Goal: Task Accomplishment & Management: Use online tool/utility

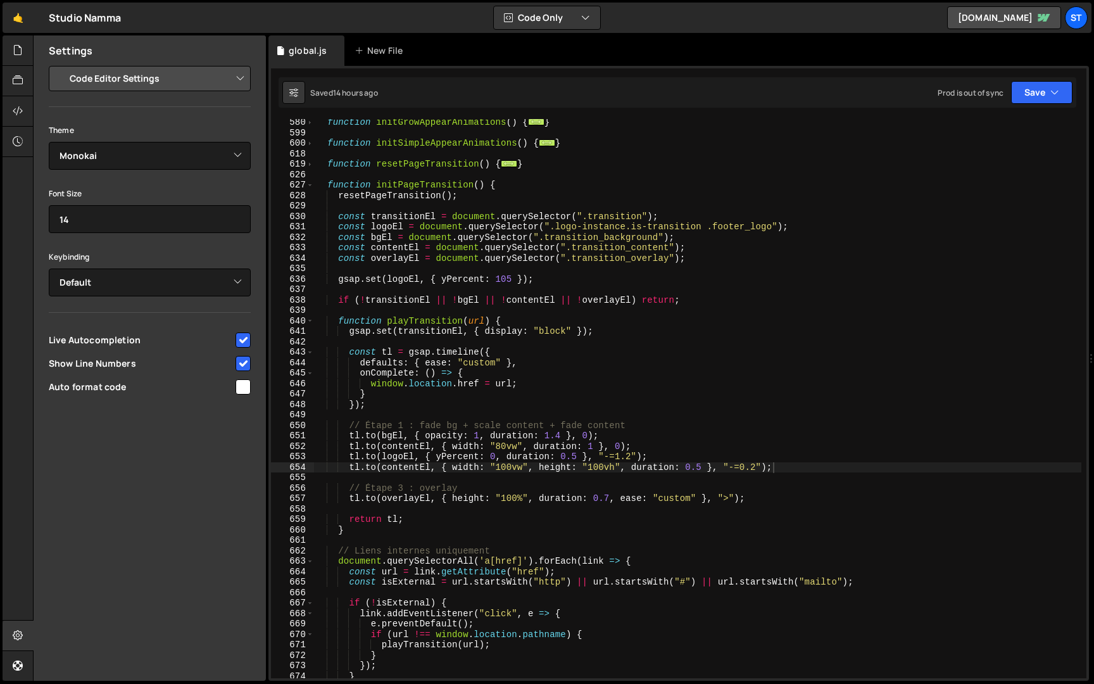
select select "editor"
select select "ace/theme/monokai"
click at [328, 184] on div "function initGrowAppearAnimations ( ) { ... } function initSimpleAppearAnimatio…" at bounding box center [697, 407] width 767 height 580
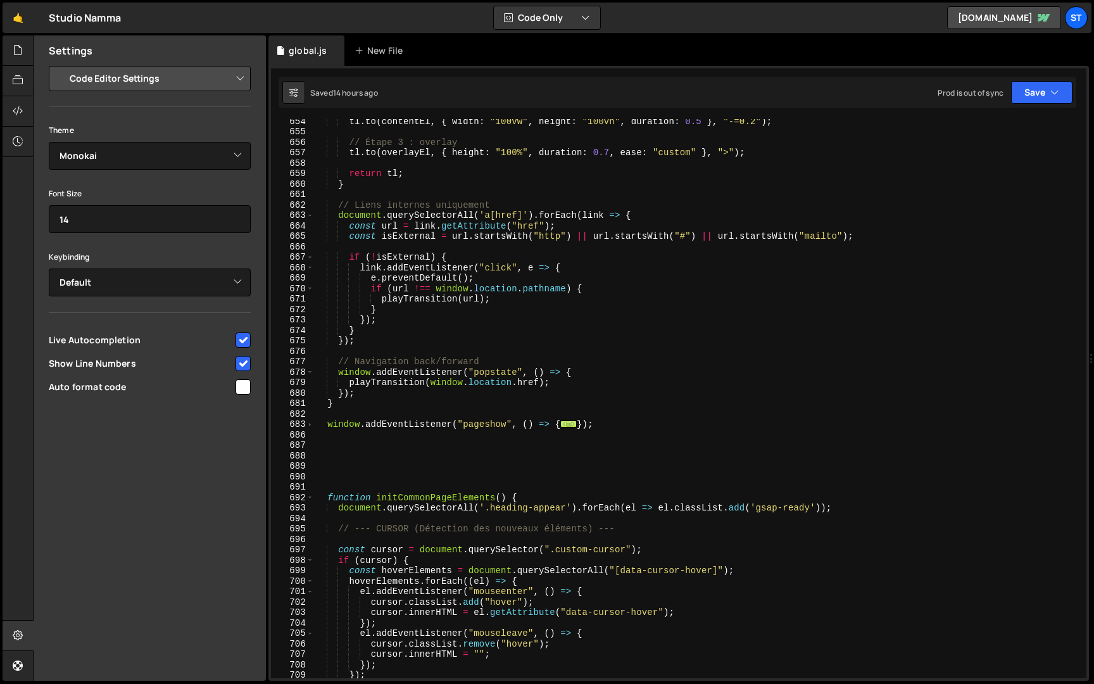
scroll to position [954, 0]
click at [310, 425] on span at bounding box center [309, 424] width 7 height 11
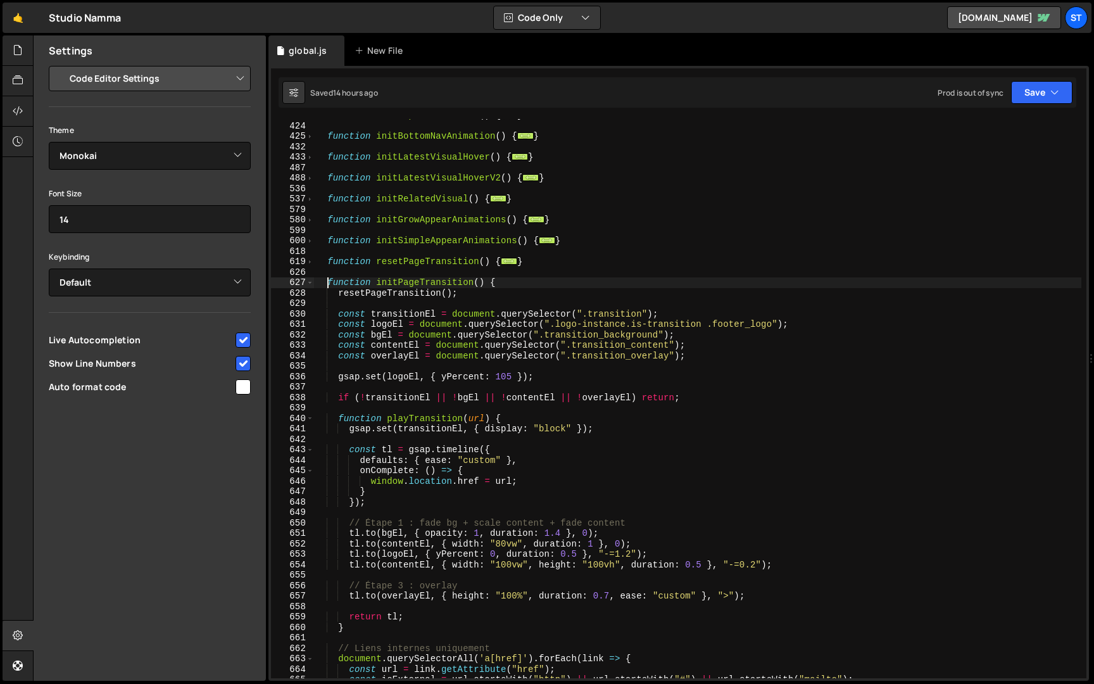
scroll to position [508, 0]
click at [311, 264] on span at bounding box center [309, 264] width 7 height 11
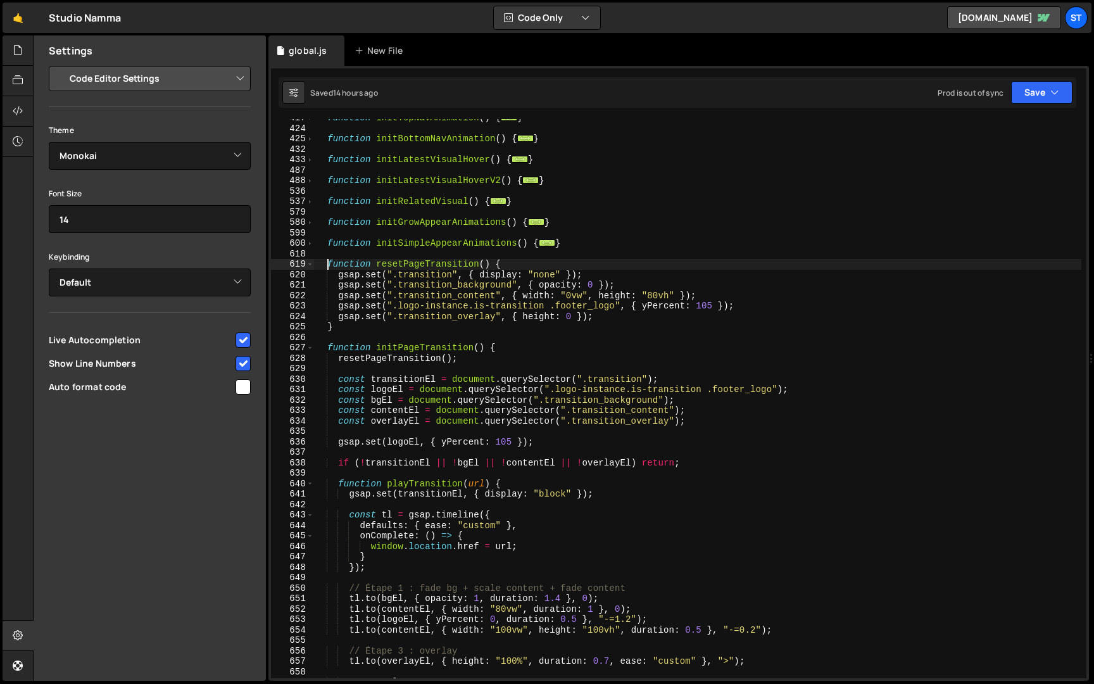
click at [327, 266] on div "function initTopNavAnimation ( ) { ... } function initBottomNavAnimation ( ) { …" at bounding box center [697, 403] width 767 height 580
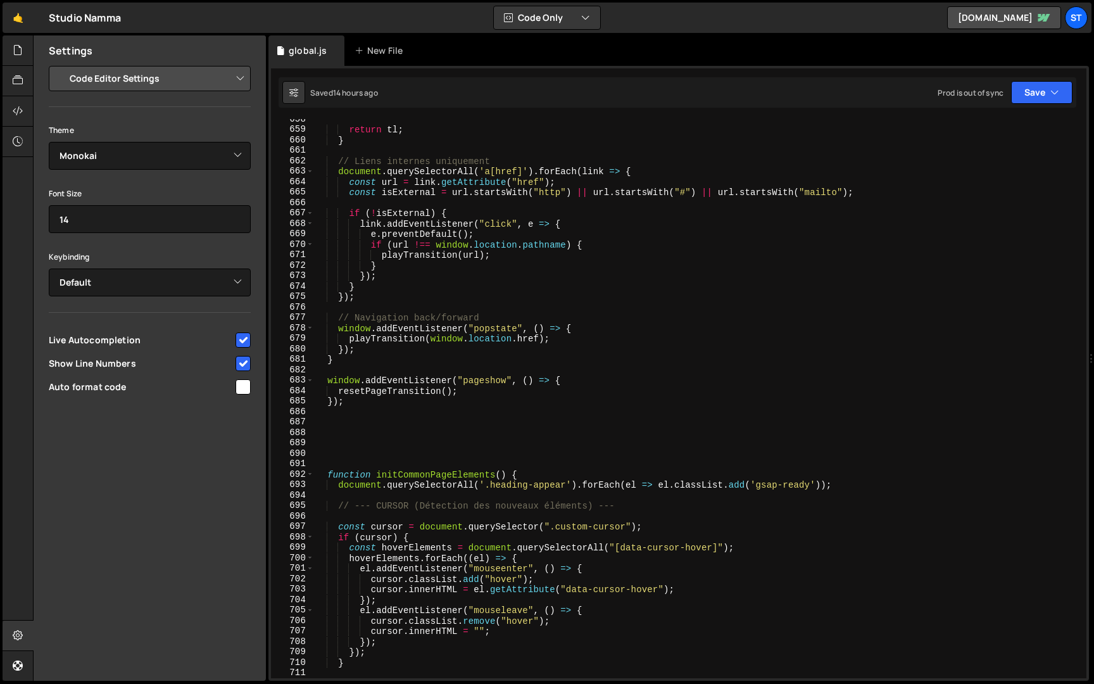
scroll to position [1060, 0]
click at [360, 404] on div "return tl ; } // Liens internes uniquement document . querySelectorAll ( 'a[hre…" at bounding box center [697, 404] width 767 height 580
type textarea "resetPageTransition(); });"
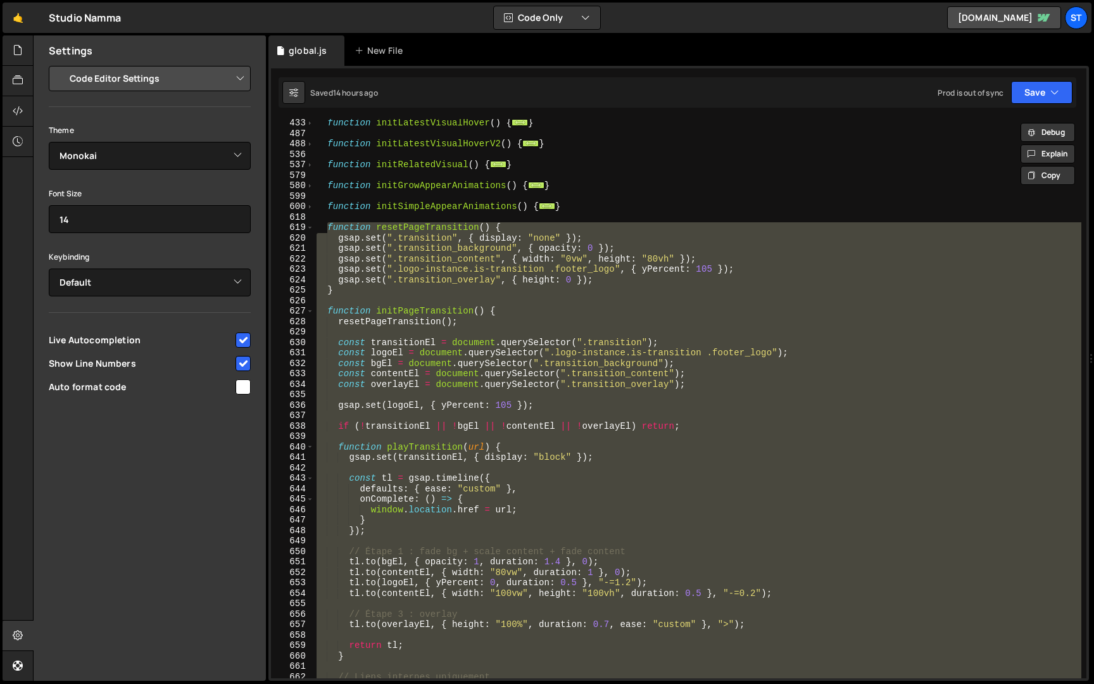
scroll to position [533, 0]
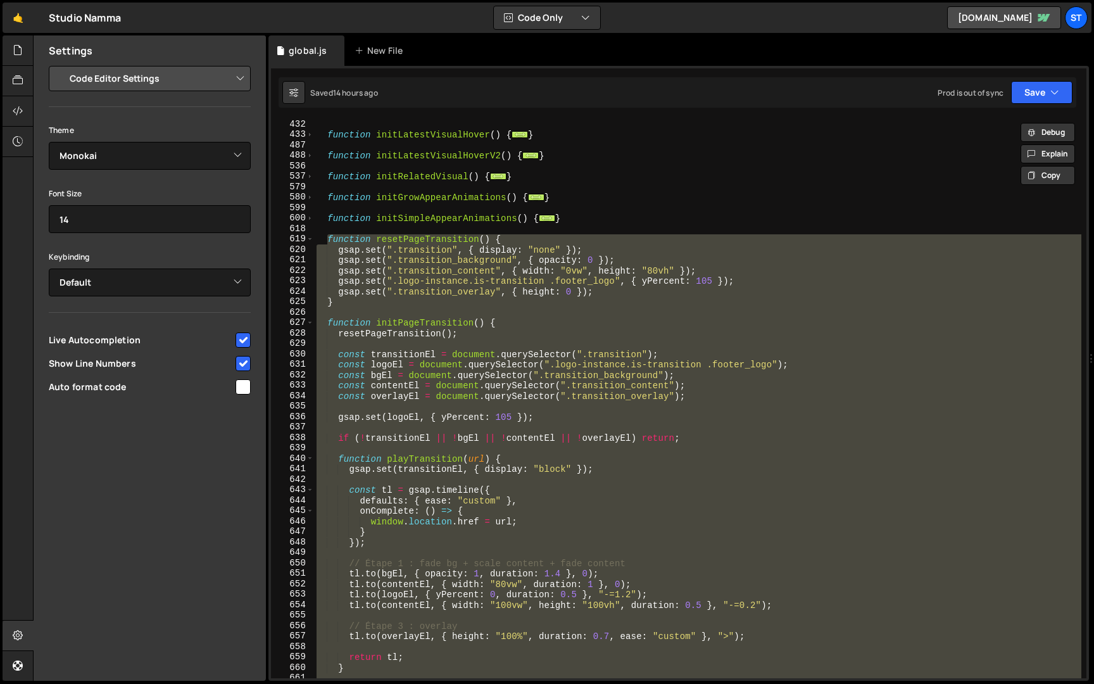
click at [469, 410] on div "function initLatestVisualHover ( ) { ... } function initLatestVisualHoverV2 ( )…" at bounding box center [697, 398] width 767 height 559
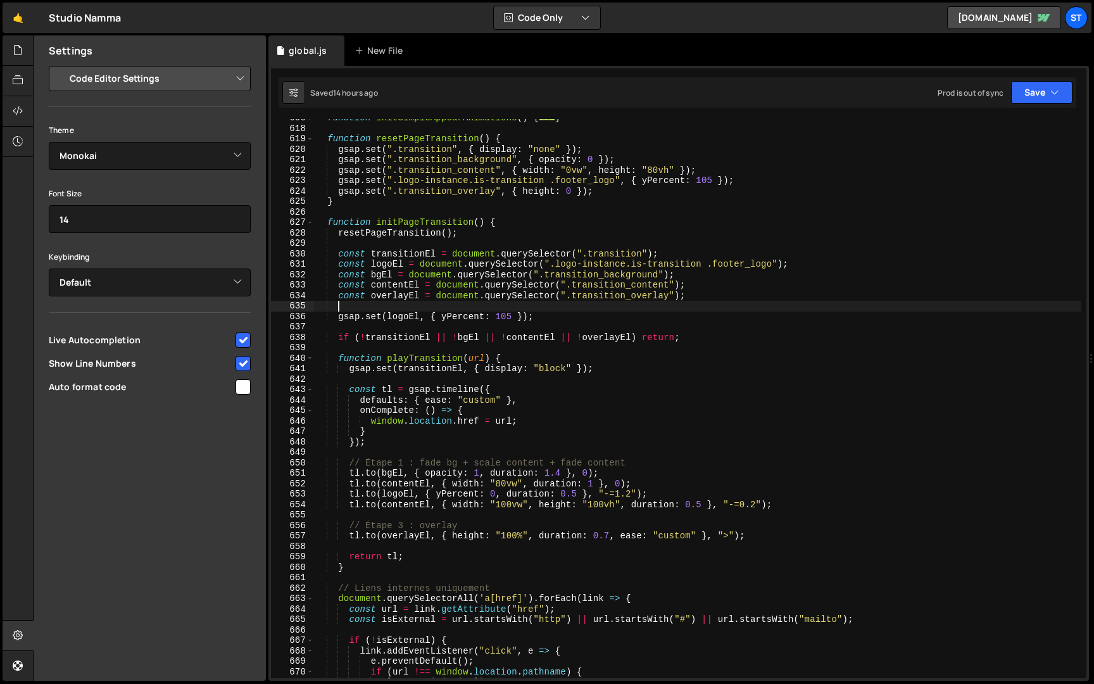
scroll to position [662, 0]
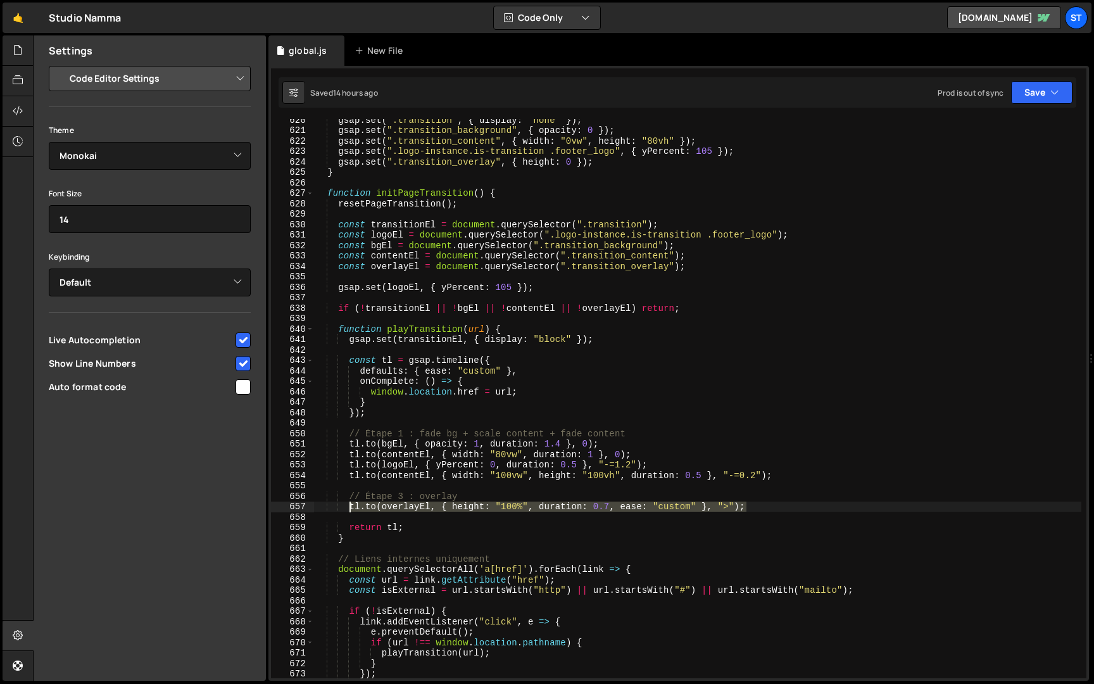
drag, startPoint x: 752, startPoint y: 506, endPoint x: 349, endPoint y: 510, distance: 402.7
click at [349, 510] on div "gsap . set ( ".transition" , { display : "none" }) ; gsap . set ( ".transition_…" at bounding box center [697, 405] width 767 height 580
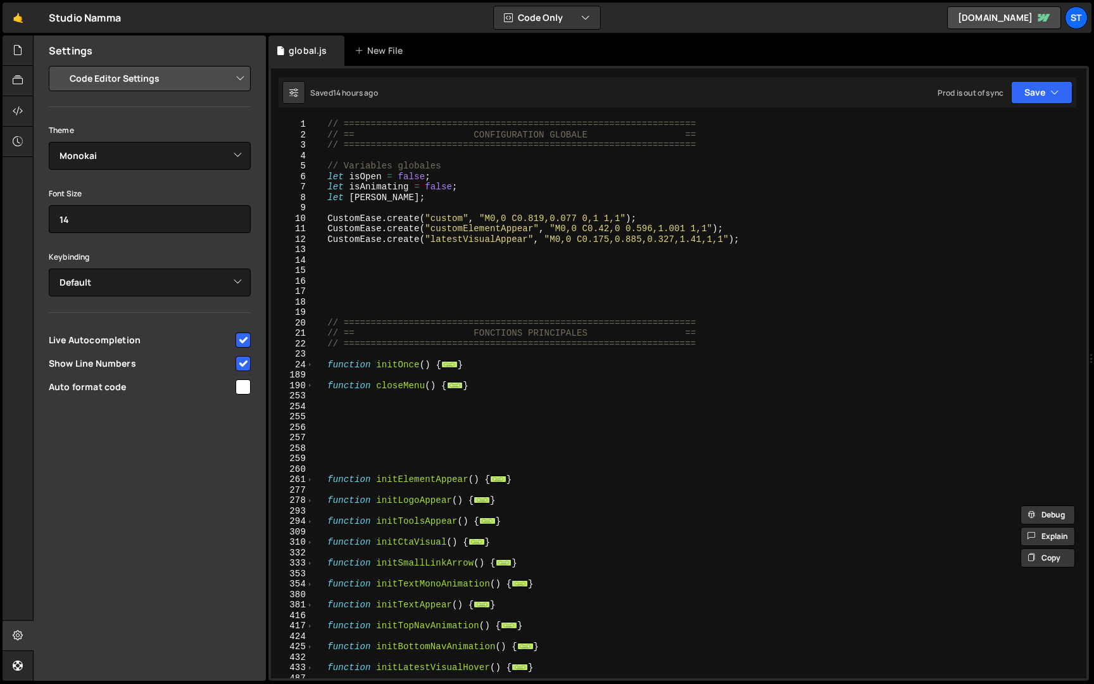
scroll to position [0, 0]
click at [752, 238] on div "// ================================================================= // == CONF…" at bounding box center [697, 409] width 767 height 580
type textarea "CustomEase.create("latestVisualAppear", "M0,0 C0.175,0.885,0.327,1.41,1,1");"
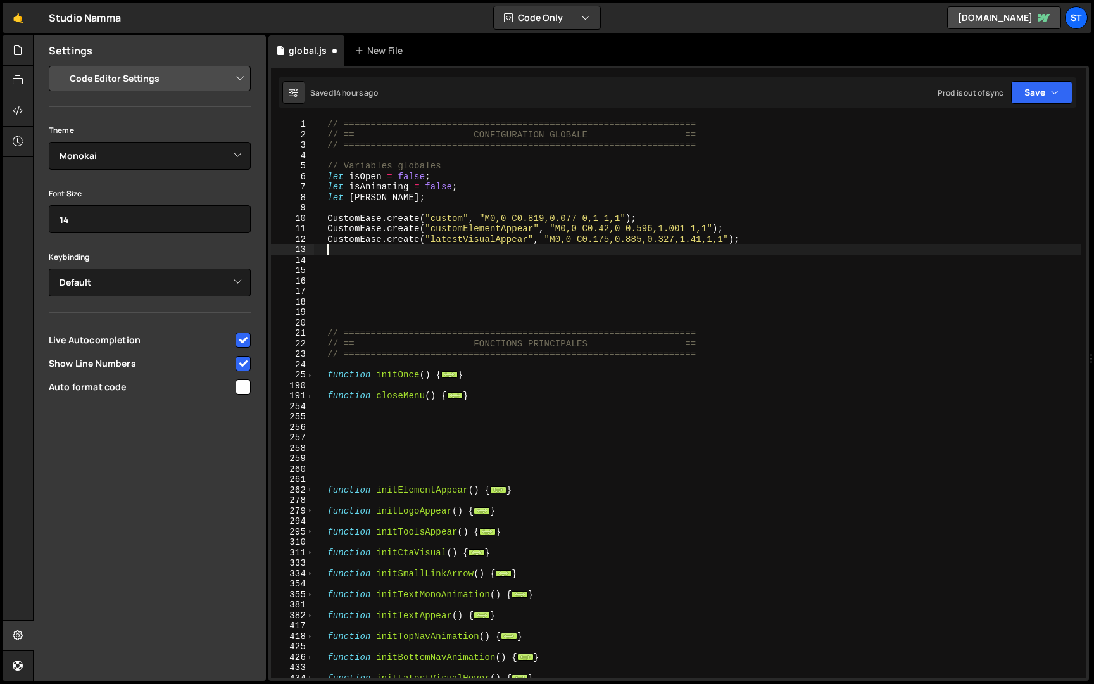
paste textarea "CustomEase.create("overlayBezier", ".77,0,.181,1.001");"
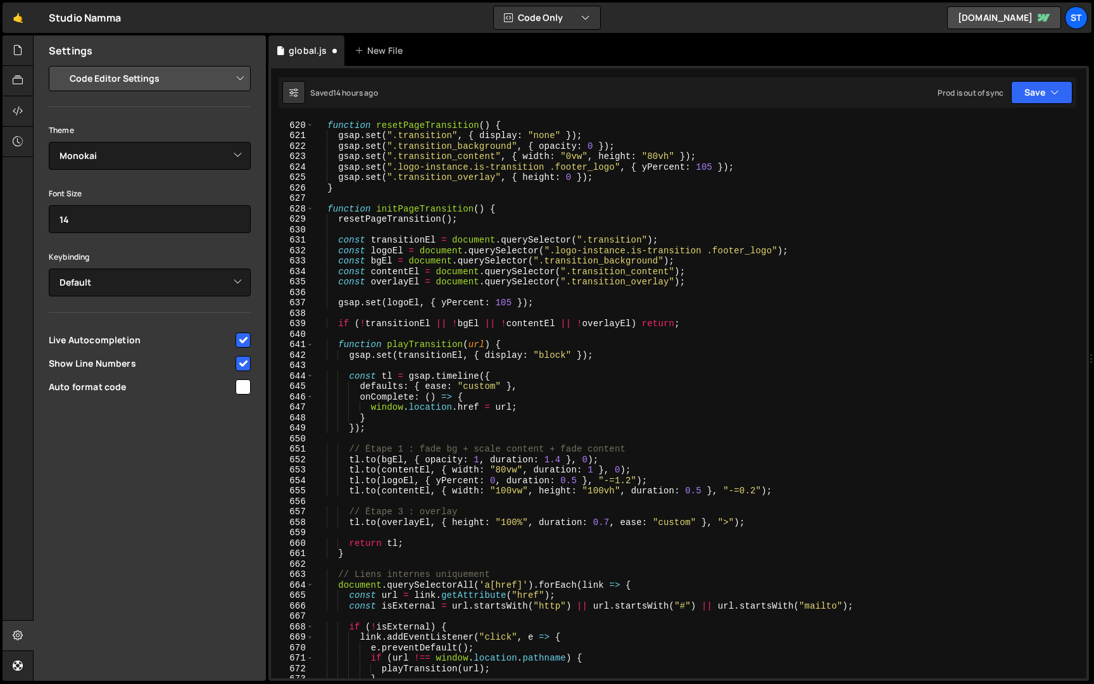
scroll to position [691, 0]
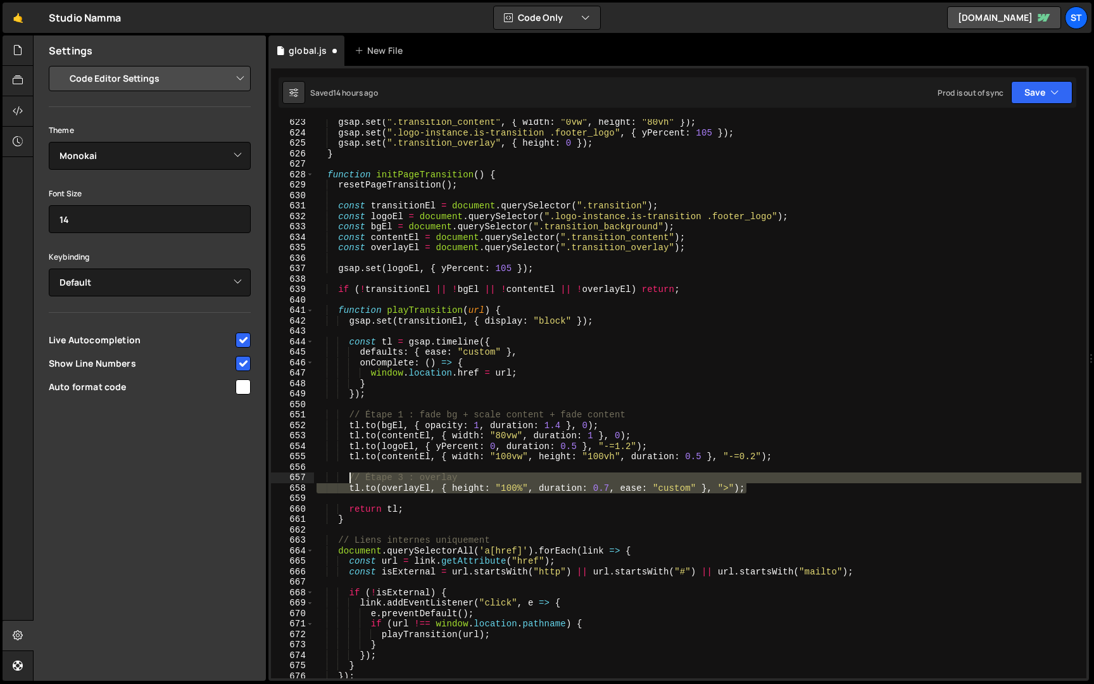
drag, startPoint x: 762, startPoint y: 485, endPoint x: 349, endPoint y: 476, distance: 413.6
click at [349, 476] on div "gsap . set ( ".transition_content" , { width : "0vw" , height : "80vh" }) ; gsa…" at bounding box center [697, 407] width 767 height 580
paste textarea "}"
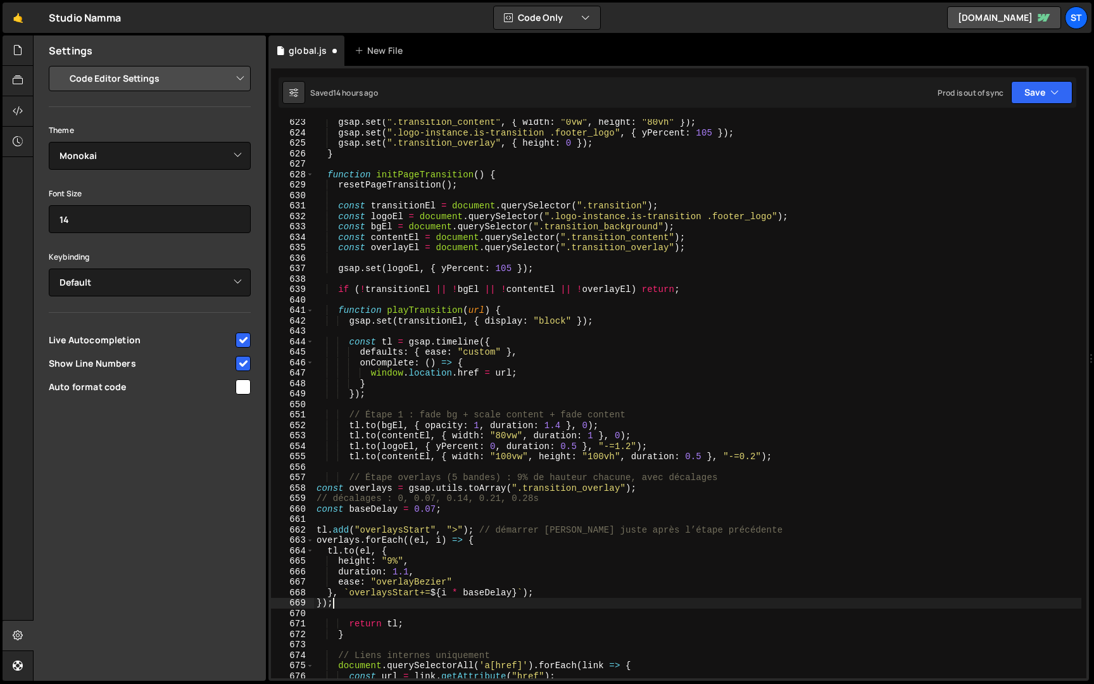
click at [334, 490] on div "gsap . set ( ".transition_content" , { width : "0vw" , height : "80vh" }) ; gsa…" at bounding box center [697, 407] width 767 height 580
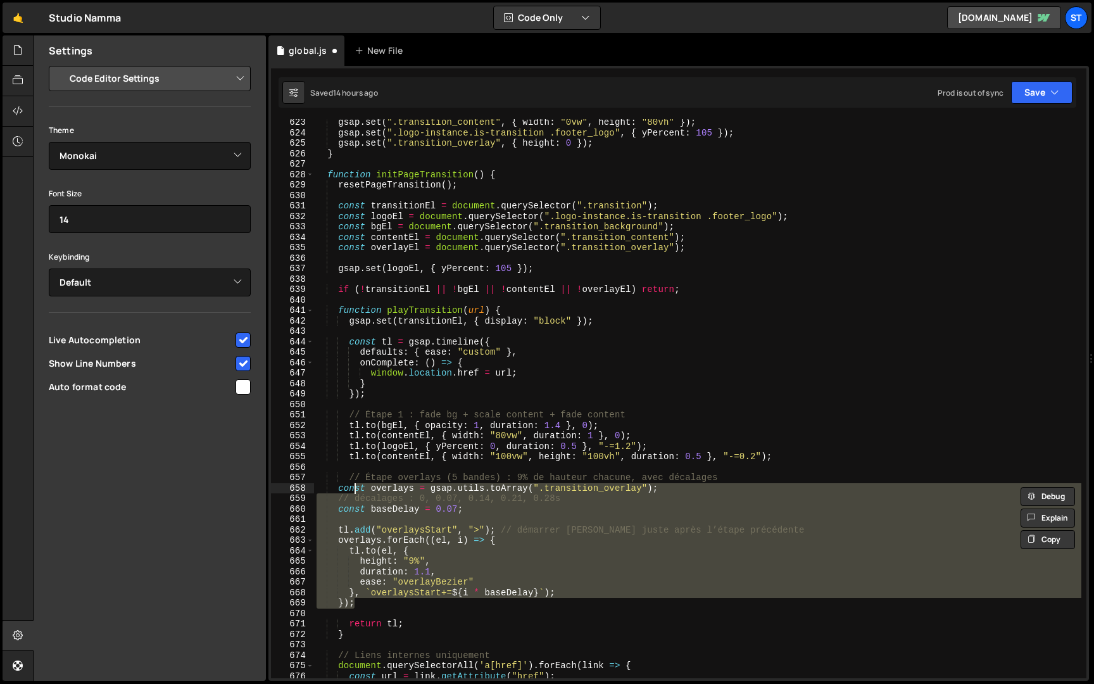
type textarea "const overlays = gsap.utils.toArray(".transition_overlay"); // décalages : 0, 0…"
click at [400, 524] on div "gsap . set ( ".transition_content" , { width : "0vw" , height : "80vh" }) ; gsa…" at bounding box center [697, 398] width 767 height 559
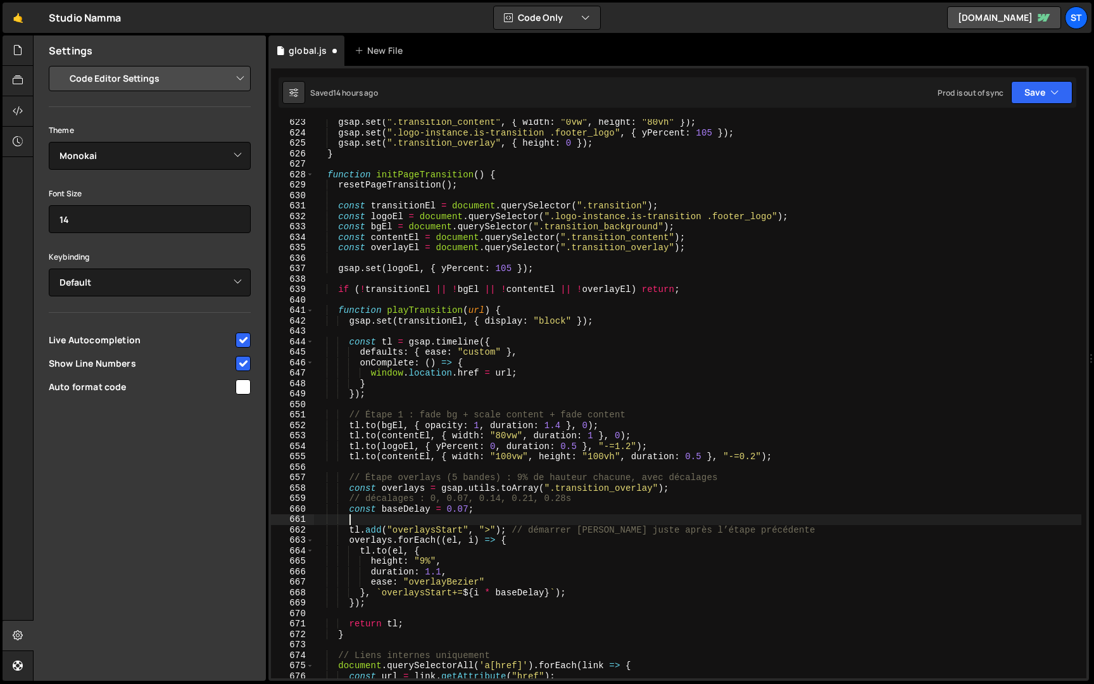
click at [403, 518] on div "gsap . set ( ".transition_content" , { width : "0vw" , height : "80vh" }) ; gsa…" at bounding box center [697, 407] width 767 height 580
click at [400, 609] on div "gsap . set ( ".transition_content" , { width : "0vw" , height : "80vh" }) ; gsa…" at bounding box center [697, 407] width 767 height 580
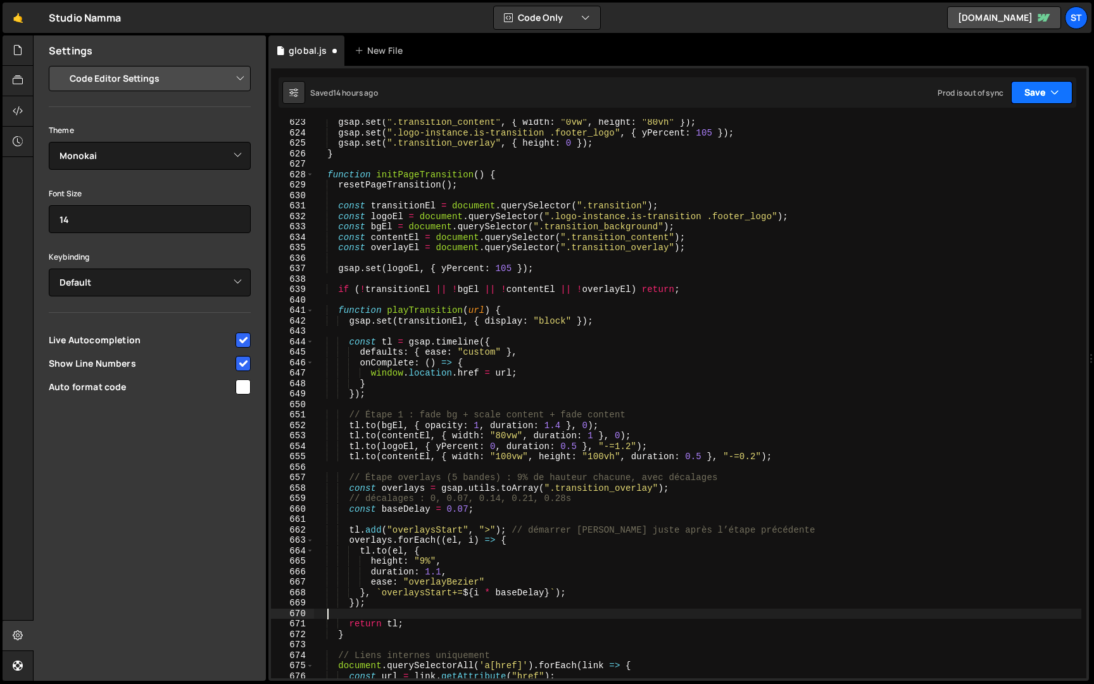
click at [1040, 93] on button "Save" at bounding box center [1041, 92] width 61 height 23
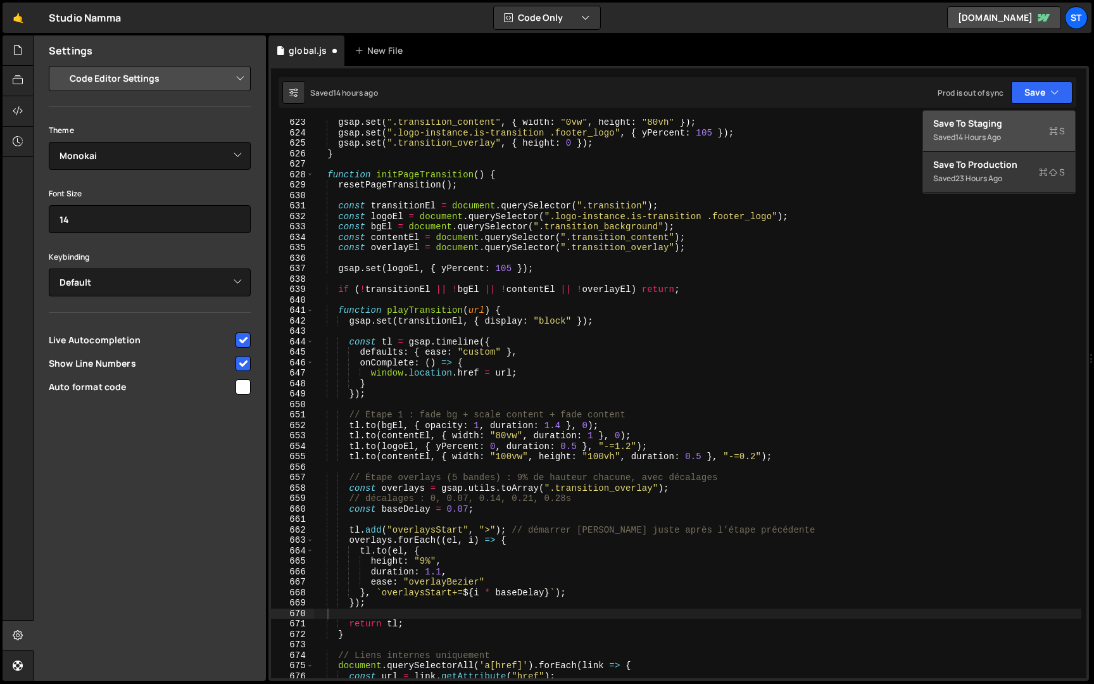
click at [1000, 134] on div "14 hours ago" at bounding box center [978, 137] width 46 height 11
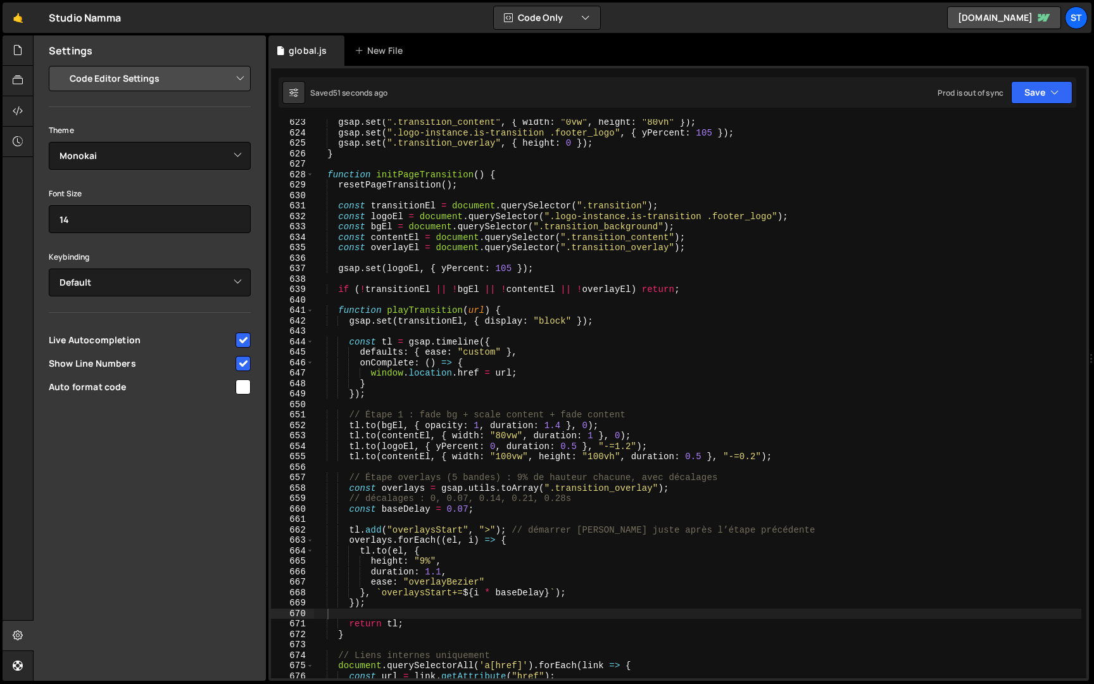
click at [426, 562] on div "gsap . set ( ".transition_content" , { width : "0vw" , height : "80vh" }) ; gsa…" at bounding box center [697, 407] width 767 height 580
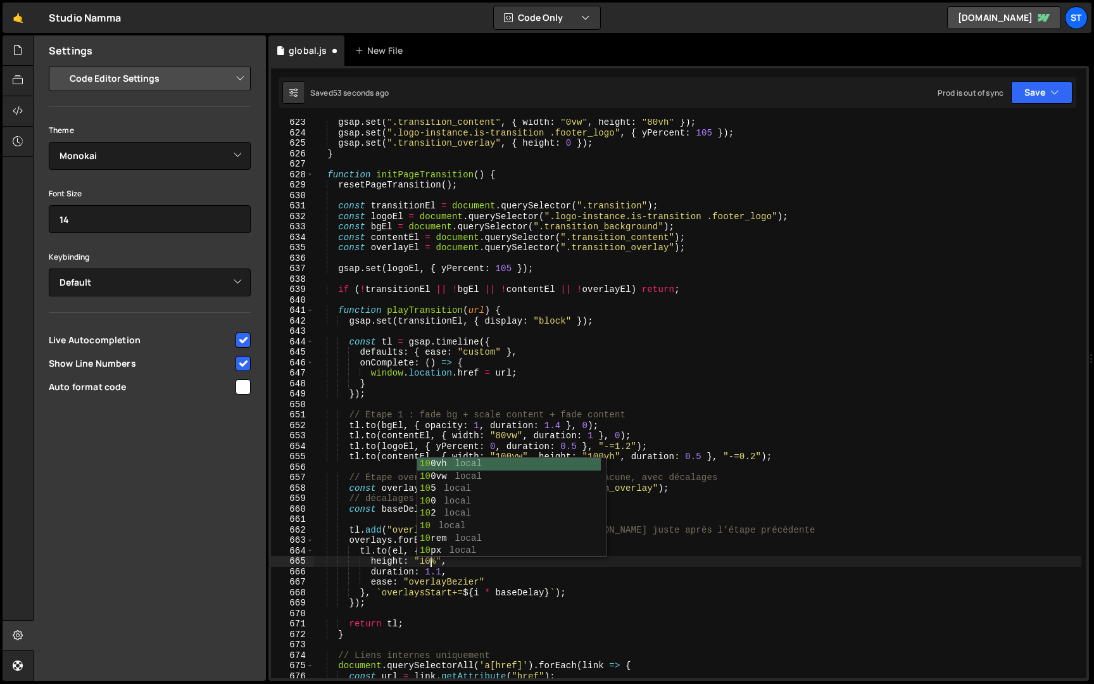
scroll to position [0, 8]
click at [461, 581] on div "gsap . set ( ".transition_content" , { width : "0vw" , height : "80vh" }) ; gsa…" at bounding box center [697, 407] width 767 height 580
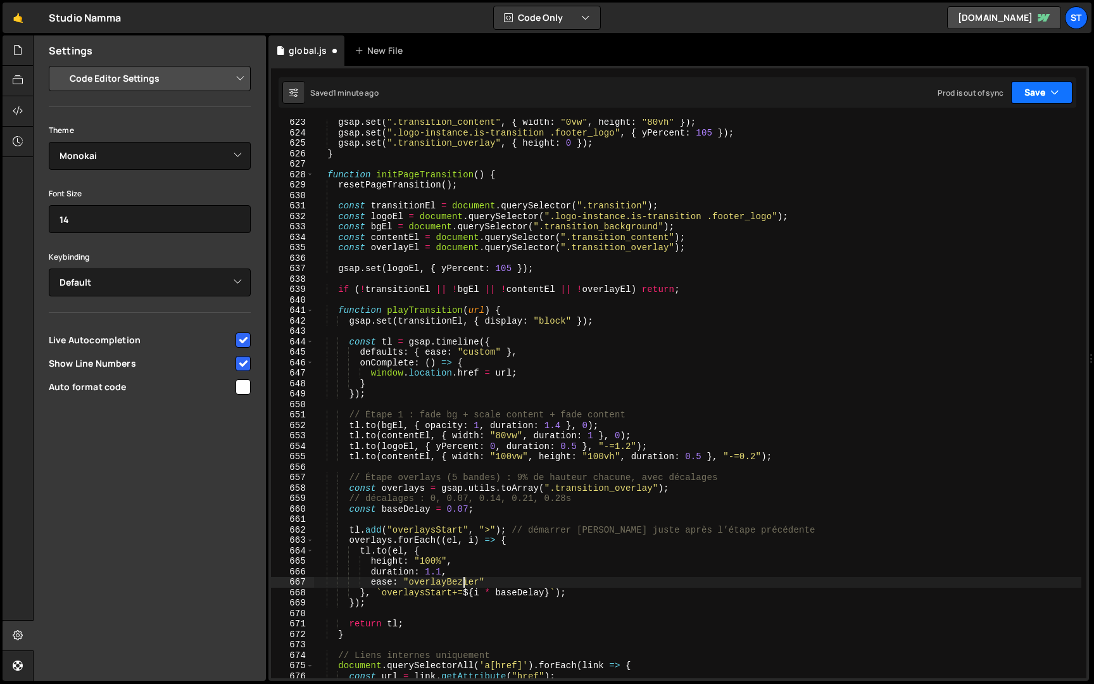
type textarea "ease: "overlayBezier""
click at [1052, 90] on icon "button" at bounding box center [1054, 92] width 9 height 13
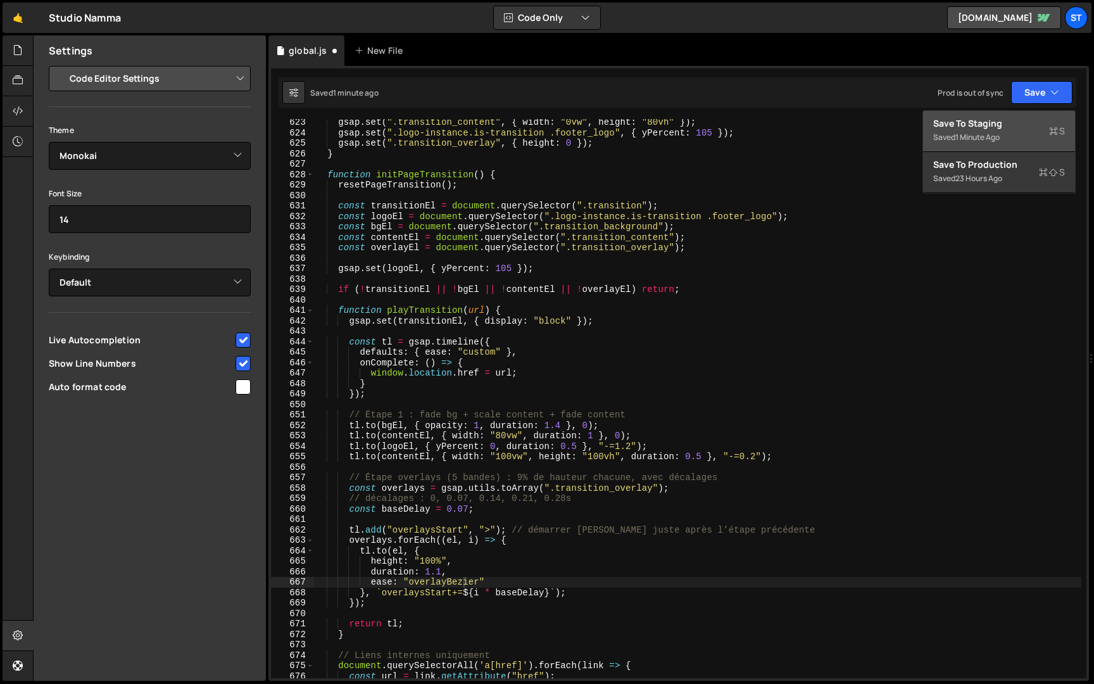
click at [998, 127] on div "Save to Staging S" at bounding box center [999, 123] width 132 height 13
